Goal: Task Accomplishment & Management: Manage account settings

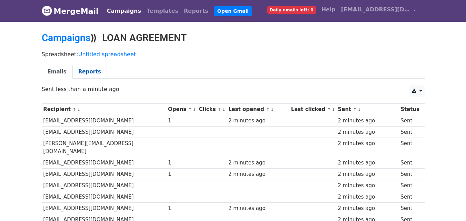
click at [83, 71] on link "Reports" at bounding box center [89, 72] width 35 height 14
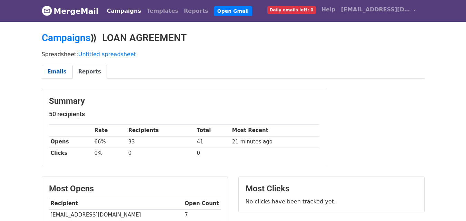
click at [63, 75] on link "Emails" at bounding box center [57, 72] width 31 height 14
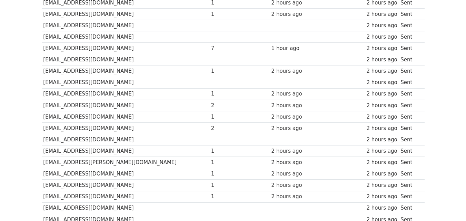
scroll to position [409, 0]
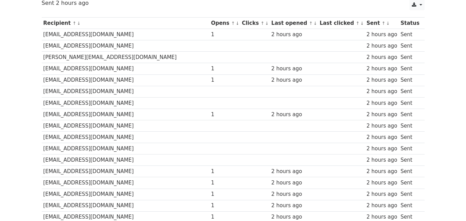
scroll to position [0, 0]
